Goal: Task Accomplishment & Management: Complete application form

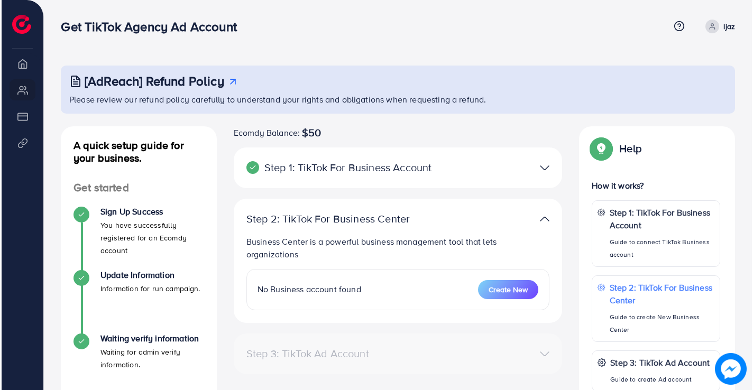
scroll to position [31, 0]
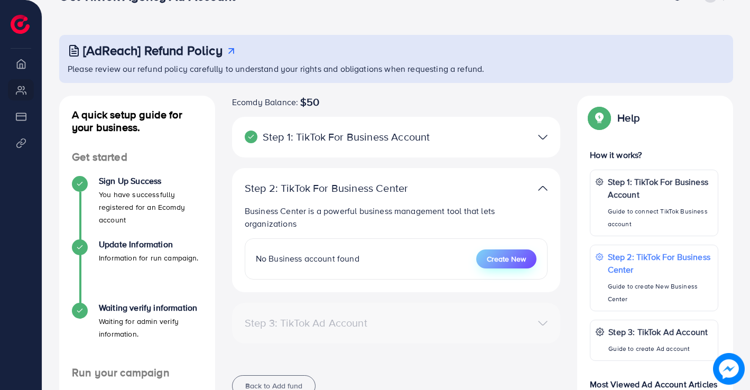
click at [521, 262] on span "Create New" at bounding box center [506, 259] width 39 height 11
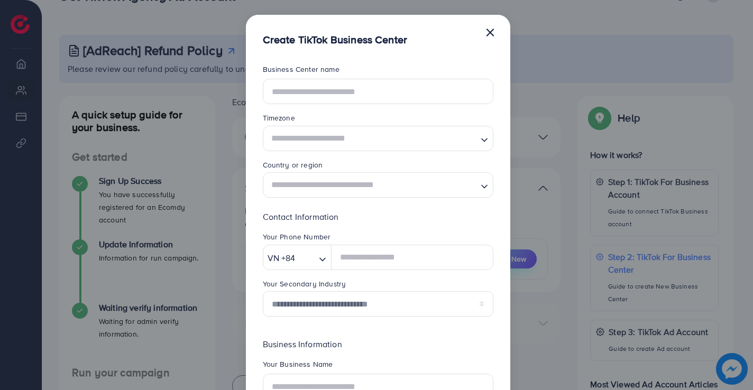
scroll to position [0, 0]
click at [385, 92] on input "text" at bounding box center [378, 91] width 230 height 25
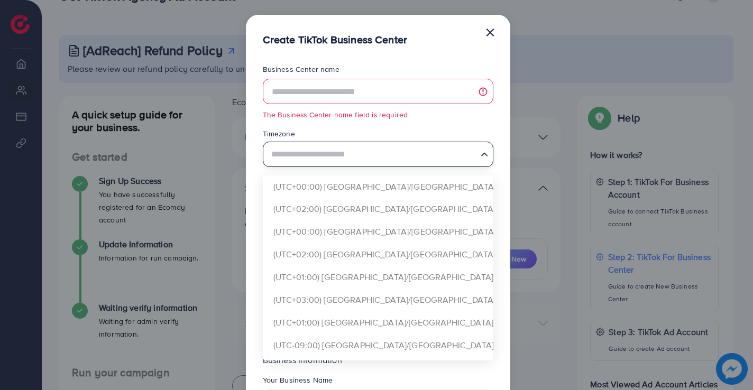
click at [428, 140] on div "Timezone Loading... (UTC+00:00) [GEOGRAPHIC_DATA]/[GEOGRAPHIC_DATA] (UTC+02:00)…" at bounding box center [378, 147] width 230 height 38
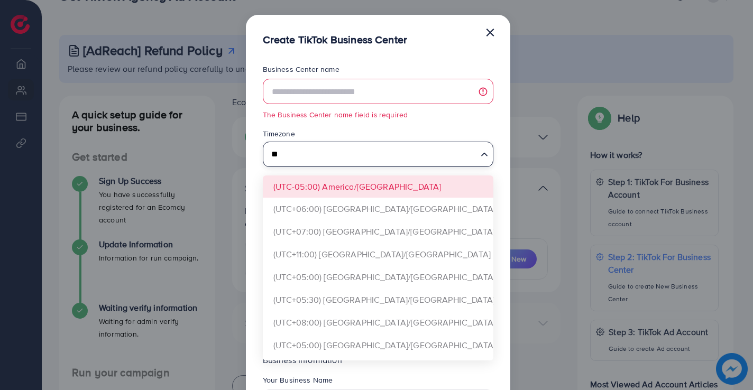
type input "*"
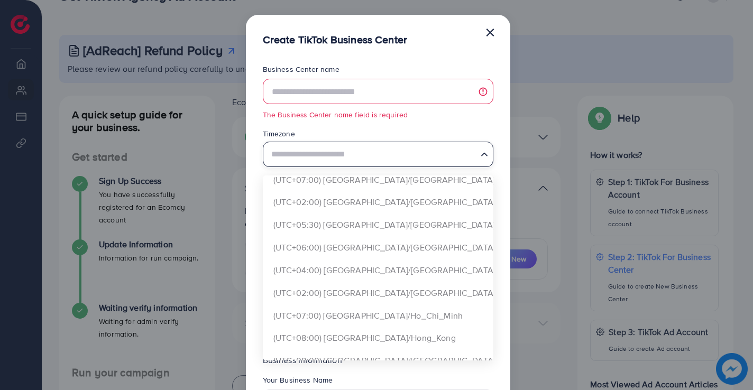
scroll to position [1321, 0]
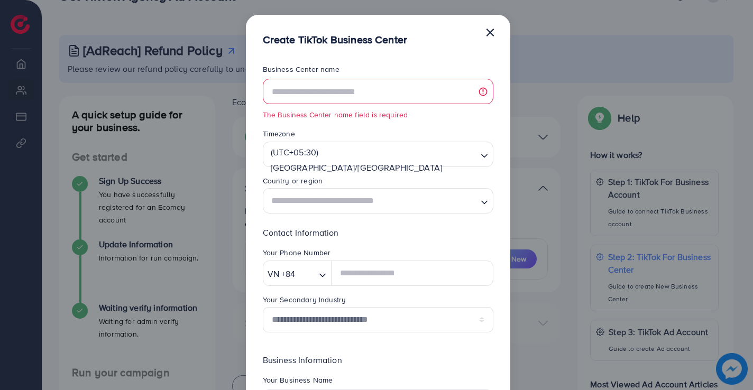
click at [370, 230] on form "Business Center name The Business Center name field is required Timezone (UTC+0…" at bounding box center [378, 284] width 230 height 440
click at [384, 178] on input "Search for option" at bounding box center [371, 186] width 209 height 16
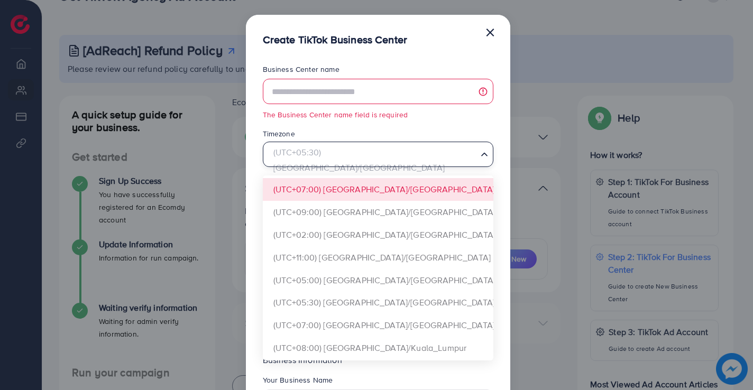
scroll to position [1532, 0]
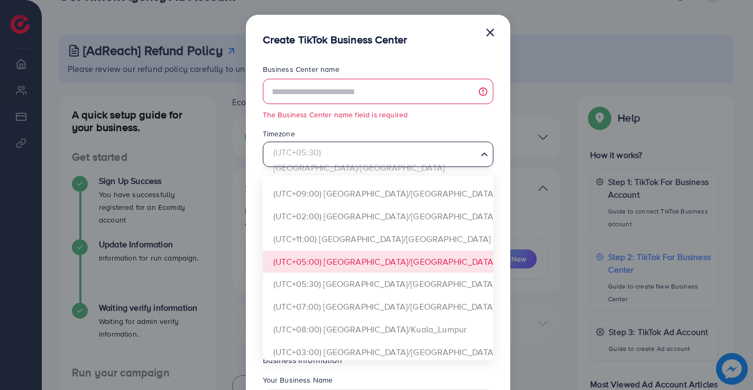
click at [351, 261] on form "Business Center name The Business Center name field is required Timezone (UTC+0…" at bounding box center [378, 284] width 230 height 440
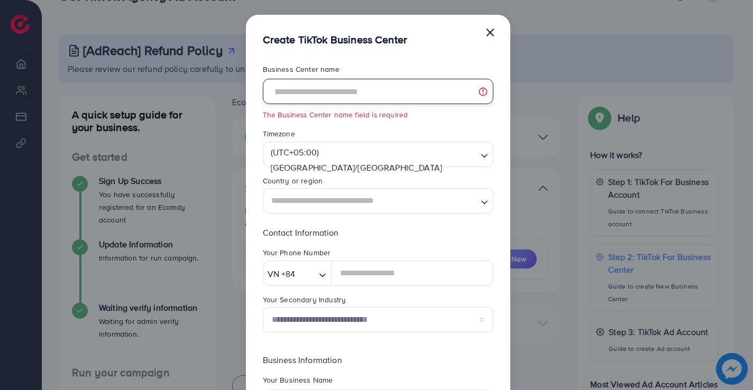
click at [314, 88] on input "text" at bounding box center [378, 91] width 230 height 25
click at [351, 202] on input "Search for option" at bounding box center [371, 201] width 209 height 20
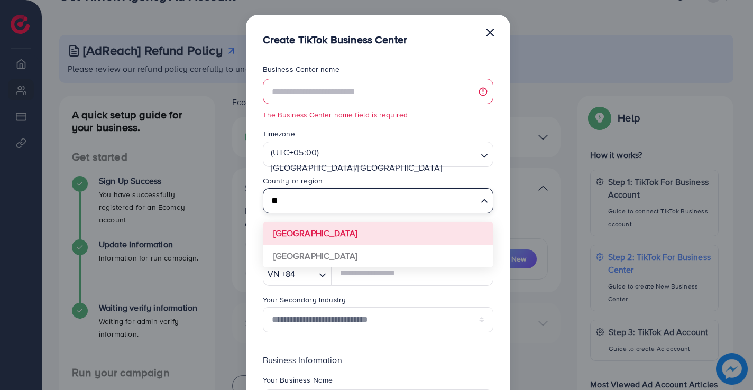
type input "*"
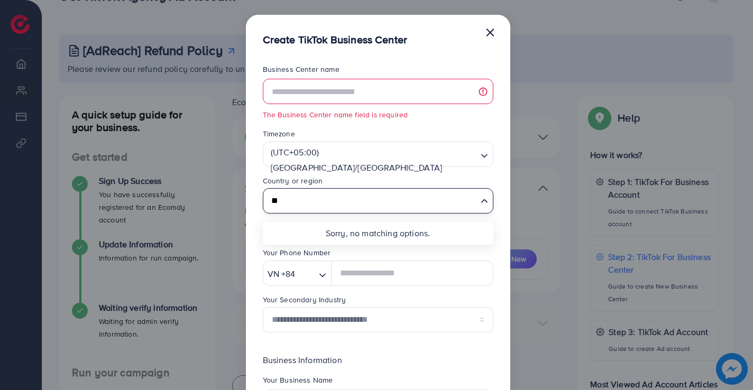
type input "*"
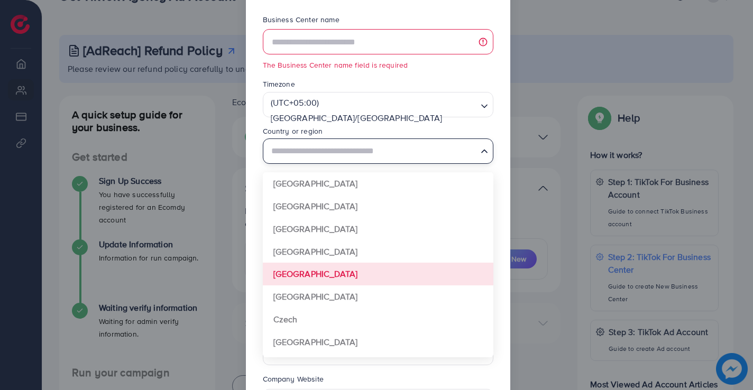
scroll to position [0, 0]
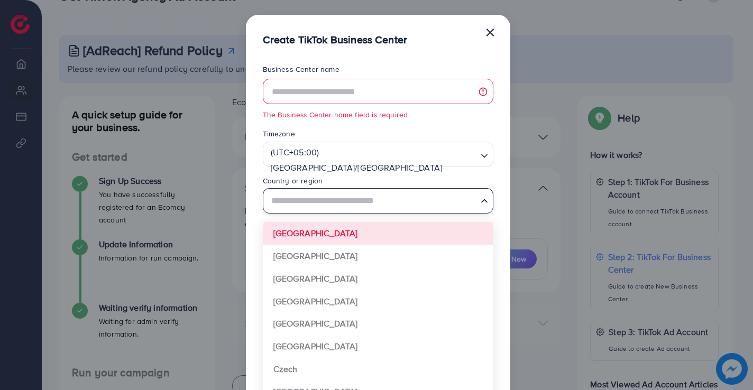
click at [393, 201] on input "Search for option" at bounding box center [371, 201] width 209 height 20
click at [417, 209] on input "Search for option" at bounding box center [371, 201] width 209 height 20
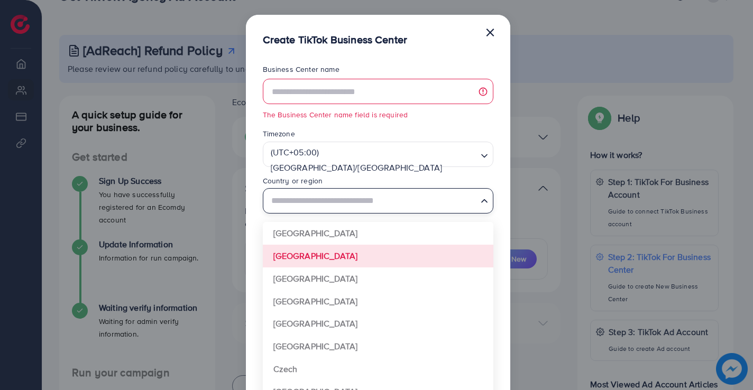
click at [526, 207] on div "**********" at bounding box center [376, 195] width 753 height 390
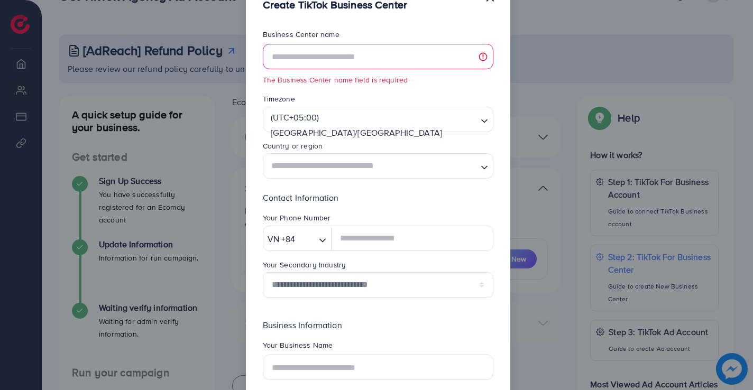
scroll to position [53, 0]
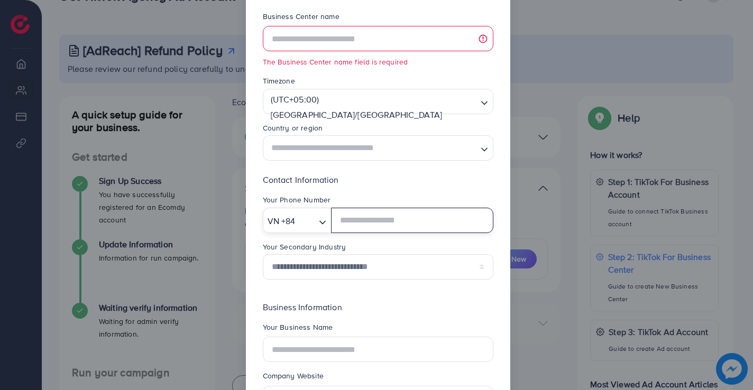
click at [324, 225] on icon "Search for option" at bounding box center [322, 222] width 11 height 11
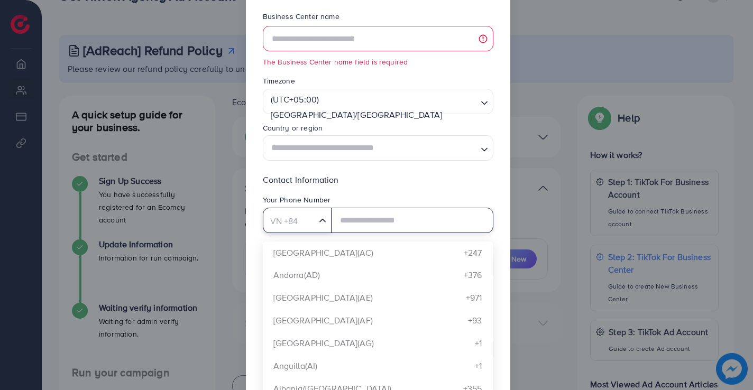
type input "*"
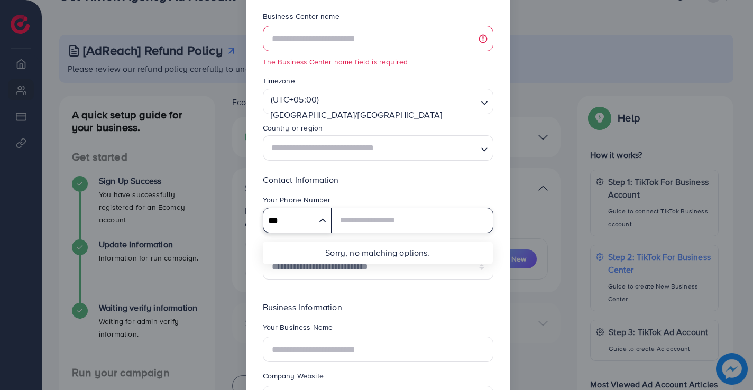
type input "***"
click at [371, 218] on input "text" at bounding box center [412, 220] width 162 height 25
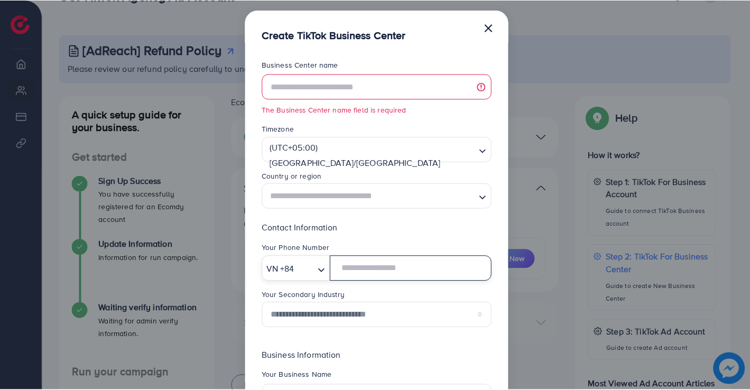
scroll to position [0, 0]
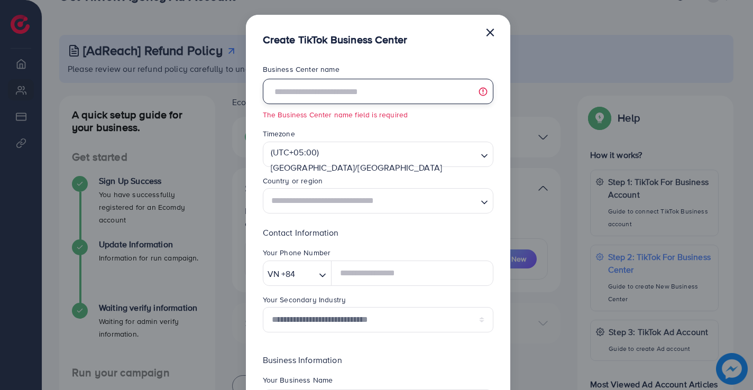
click at [330, 91] on input "text" at bounding box center [378, 91] width 230 height 25
click at [485, 29] on button "×" at bounding box center [490, 31] width 11 height 21
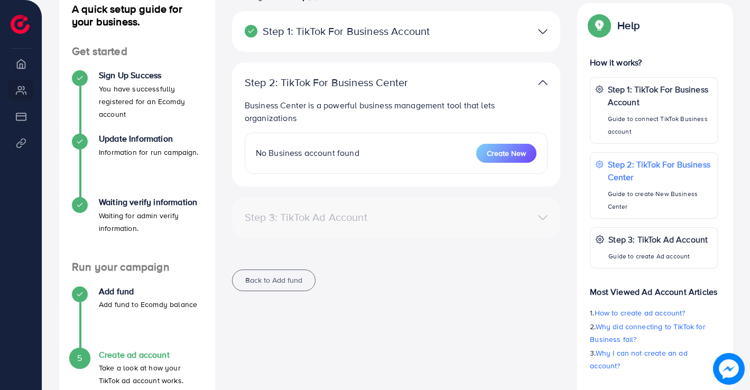
scroll to position [83, 0]
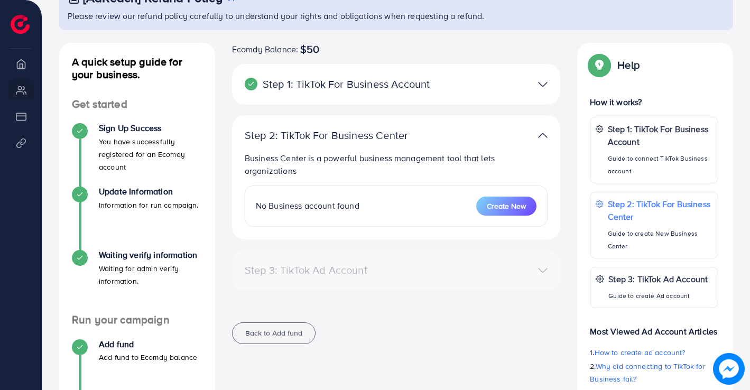
click at [450, 276] on div "Step 3: TikTok Ad Account" at bounding box center [396, 270] width 320 height 15
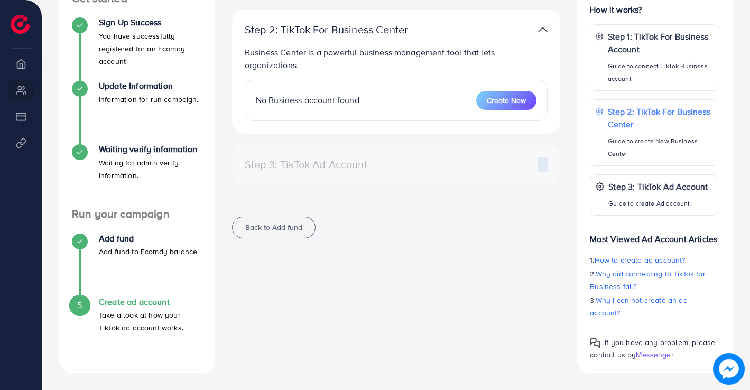
drag, startPoint x: 450, startPoint y: 276, endPoint x: 393, endPoint y: 331, distance: 79.2
click at [393, 331] on div "Ecomdy Balance: $50 Step 1: TikTok For Business Account Connect to TikTok for B…" at bounding box center [397, 155] width 346 height 436
click at [503, 104] on span "Create New" at bounding box center [506, 100] width 39 height 11
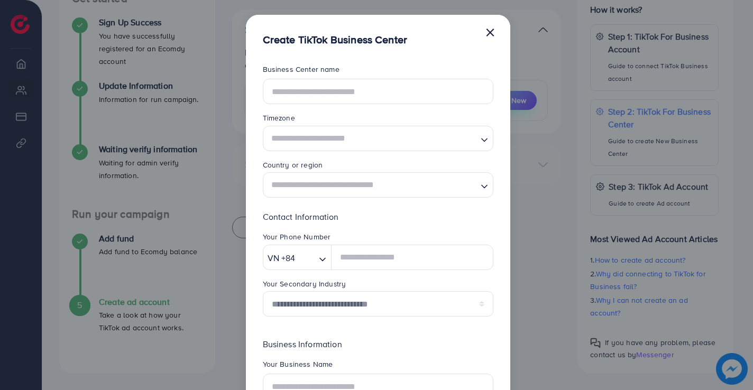
scroll to position [0, 0]
click at [369, 92] on input "text" at bounding box center [378, 91] width 230 height 25
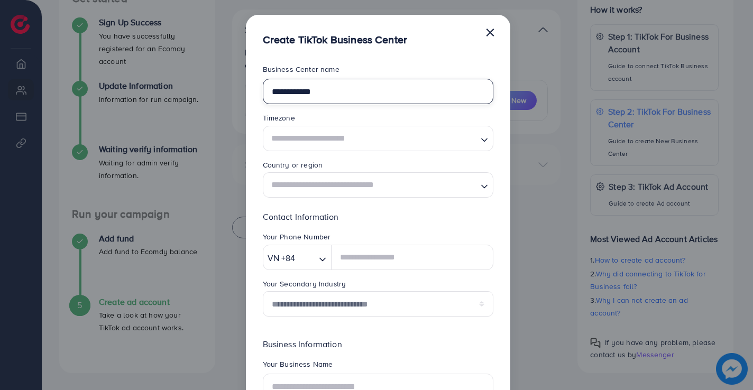
type input "**********"
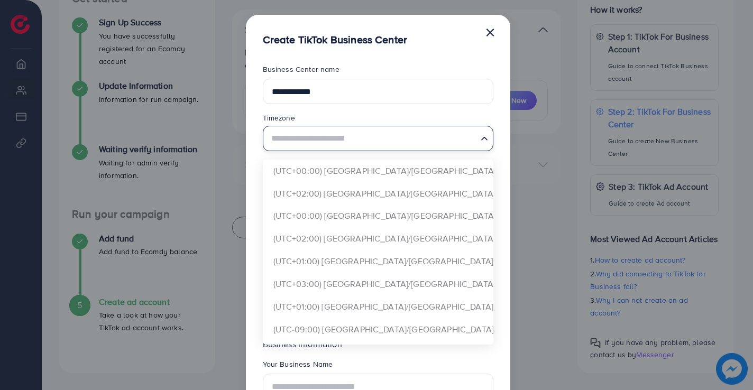
click at [484, 142] on icon "Search for option" at bounding box center [484, 138] width 11 height 11
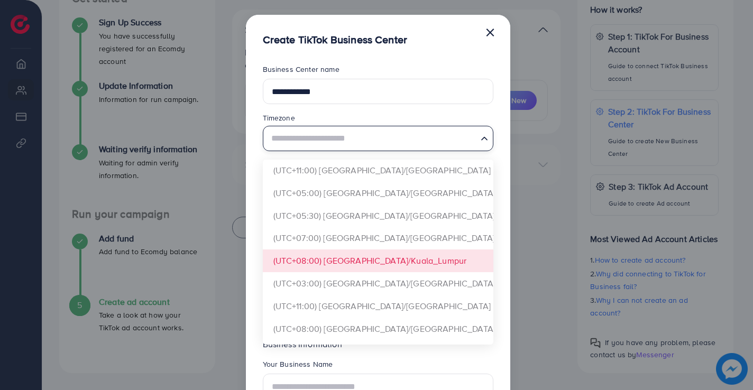
scroll to position [1638, 0]
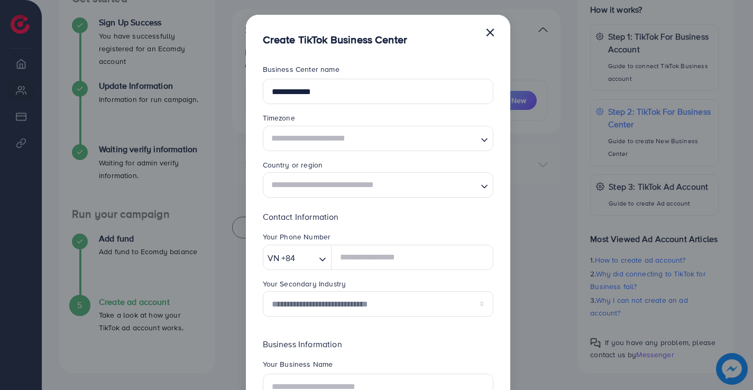
click at [550, 229] on div "**********" at bounding box center [376, 195] width 753 height 390
drag, startPoint x: 404, startPoint y: 23, endPoint x: 419, endPoint y: 41, distance: 23.3
click at [419, 41] on header "Create TikTok Business Center ×" at bounding box center [378, 31] width 264 height 32
click at [419, 38] on header "Create TikTok Business Center ×" at bounding box center [378, 31] width 264 height 32
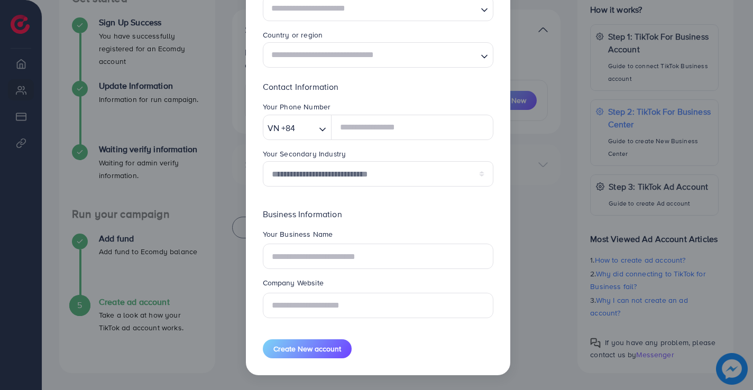
scroll to position [0, 0]
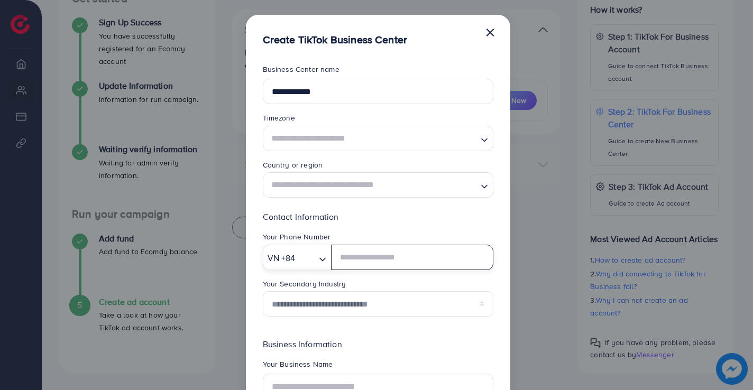
click at [320, 259] on polyline "Search for option" at bounding box center [322, 259] width 5 height 3
click at [320, 259] on icon "Search for option" at bounding box center [322, 259] width 11 height 11
